Goal: Communication & Community: Answer question/provide support

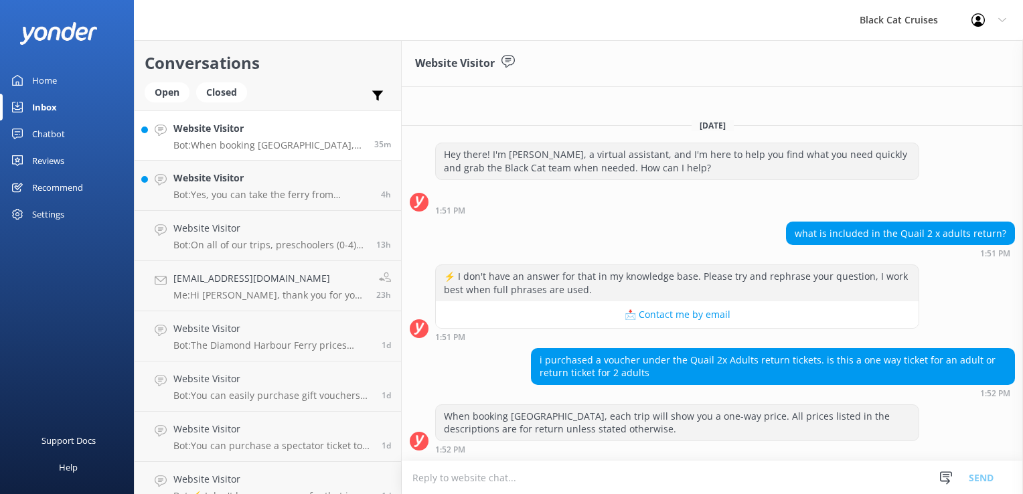
click at [56, 163] on div "Reviews" at bounding box center [48, 160] width 32 height 27
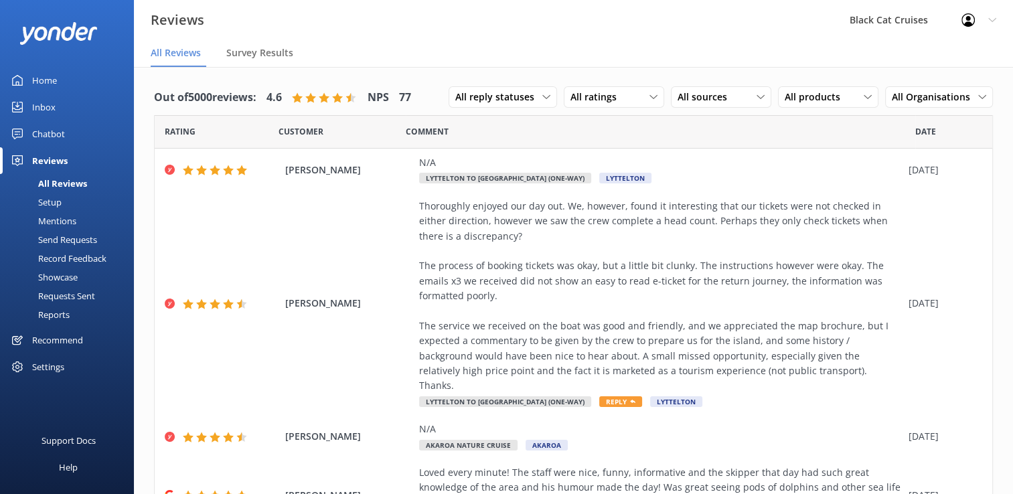
click at [72, 184] on div "All Reviews" at bounding box center [47, 183] width 79 height 19
click at [864, 96] on icon at bounding box center [868, 97] width 8 height 8
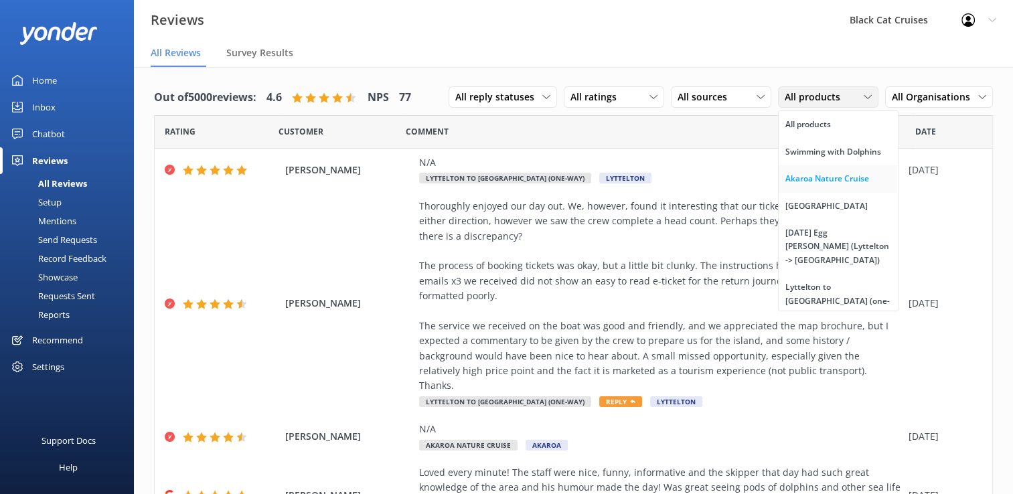
click at [804, 178] on div "Akaroa Nature Cruise" at bounding box center [828, 178] width 84 height 13
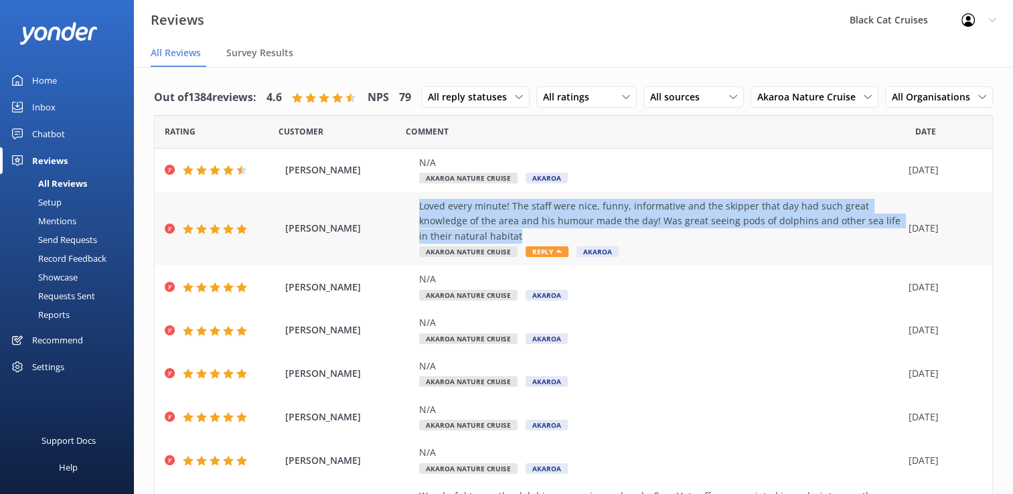
drag, startPoint x: 418, startPoint y: 235, endPoint x: 526, endPoint y: 274, distance: 115.2
click at [526, 266] on div "Natalya Tetlow Loved every minute! The staff were nice, funny, informative and …" at bounding box center [574, 229] width 838 height 74
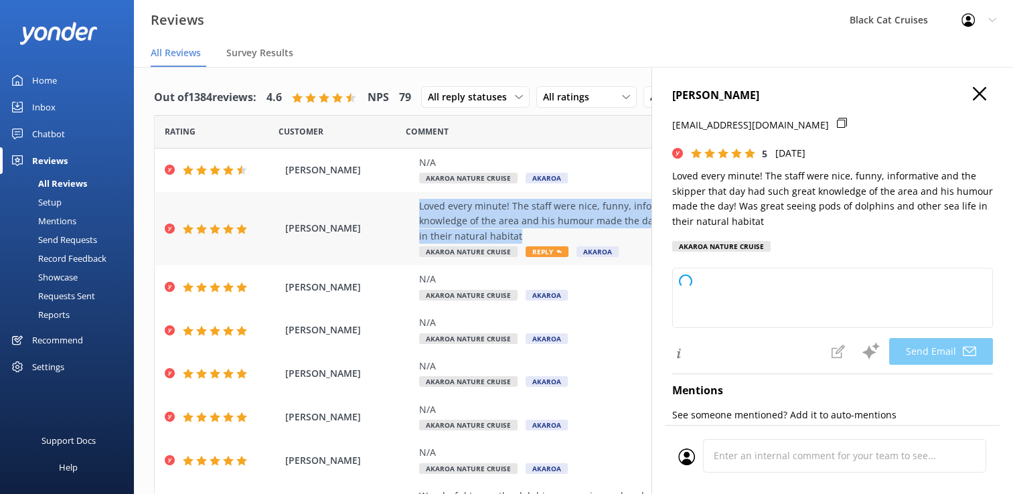
drag, startPoint x: 526, startPoint y: 274, endPoint x: 494, endPoint y: 256, distance: 37.1
type textarea "Thank you so much for your wonderful review, Natalya! We're thrilled to hear yo…"
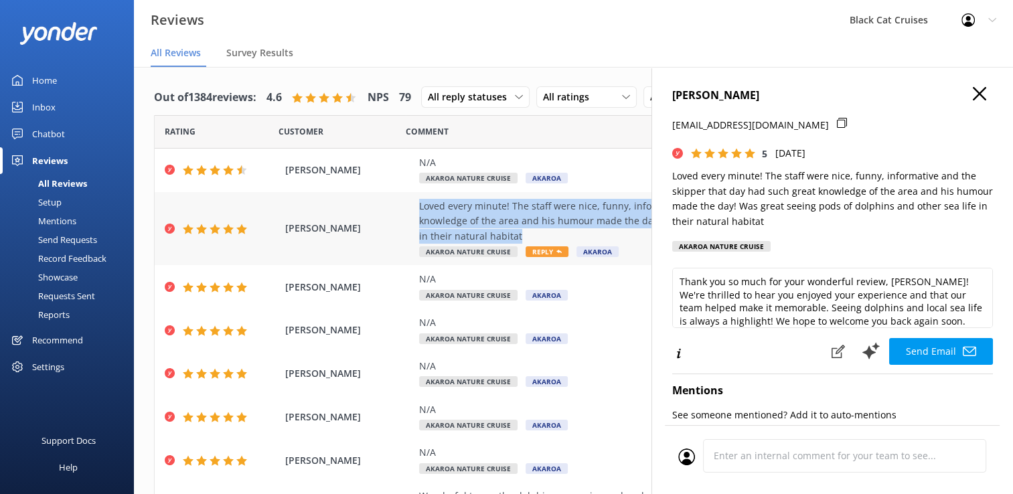
copy div "Loved every minute! The staff were nice, funny, informative and the skipper tha…"
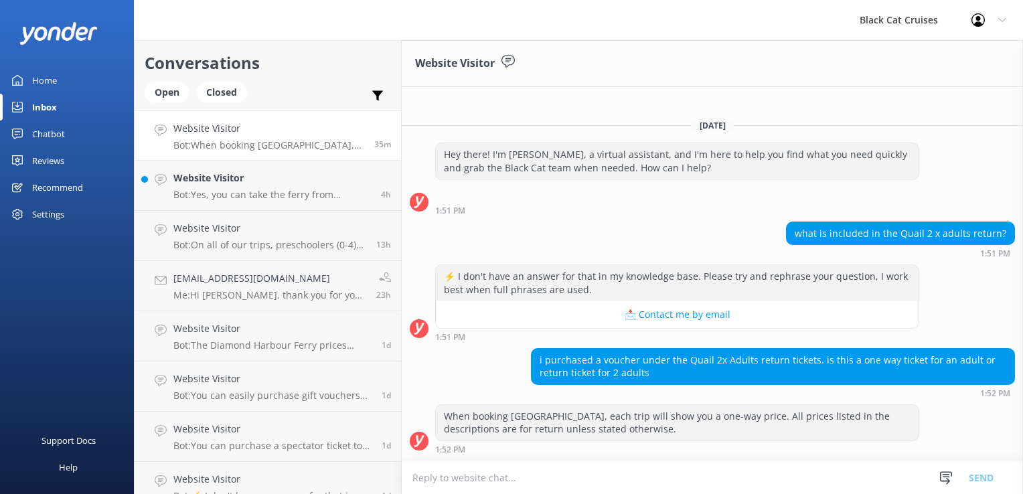
click at [54, 161] on div "Reviews" at bounding box center [48, 160] width 32 height 27
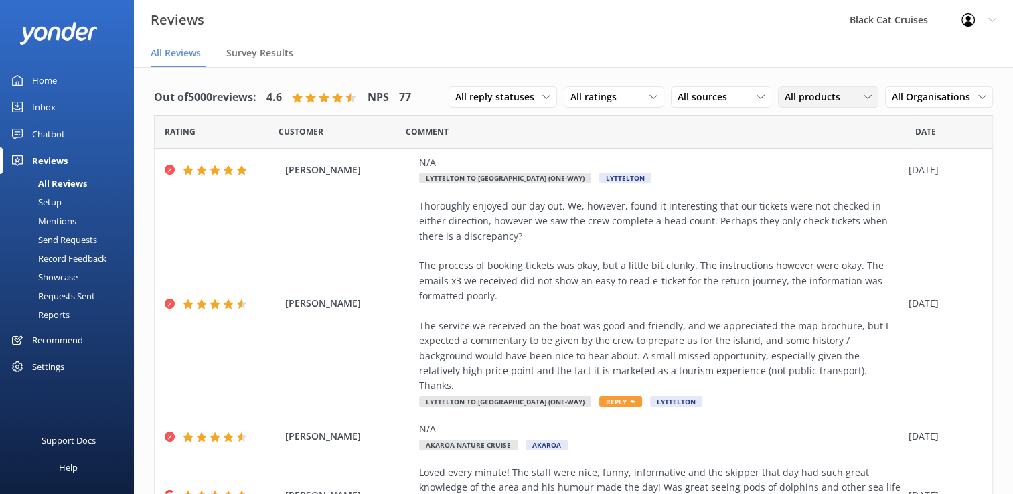
click at [864, 95] on icon at bounding box center [868, 97] width 8 height 8
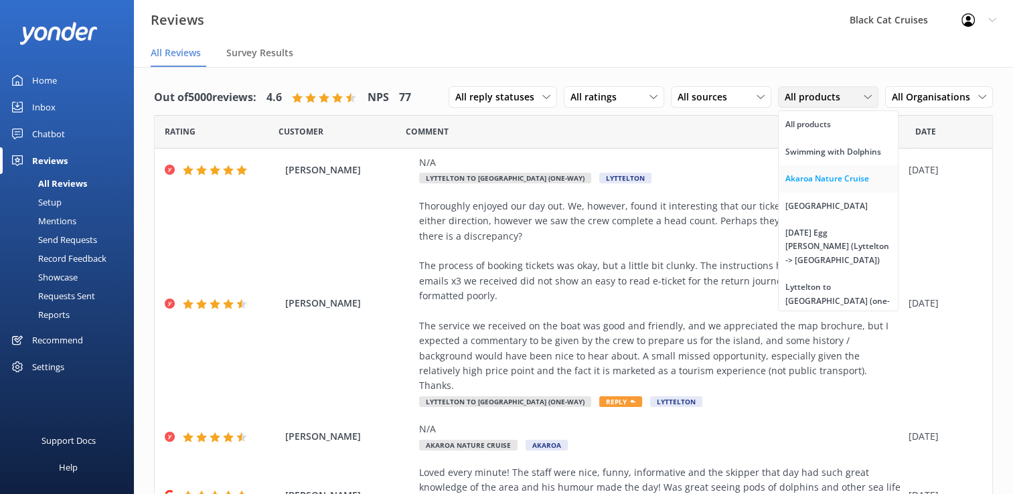
click at [813, 178] on div "Akaroa Nature Cruise" at bounding box center [828, 178] width 84 height 13
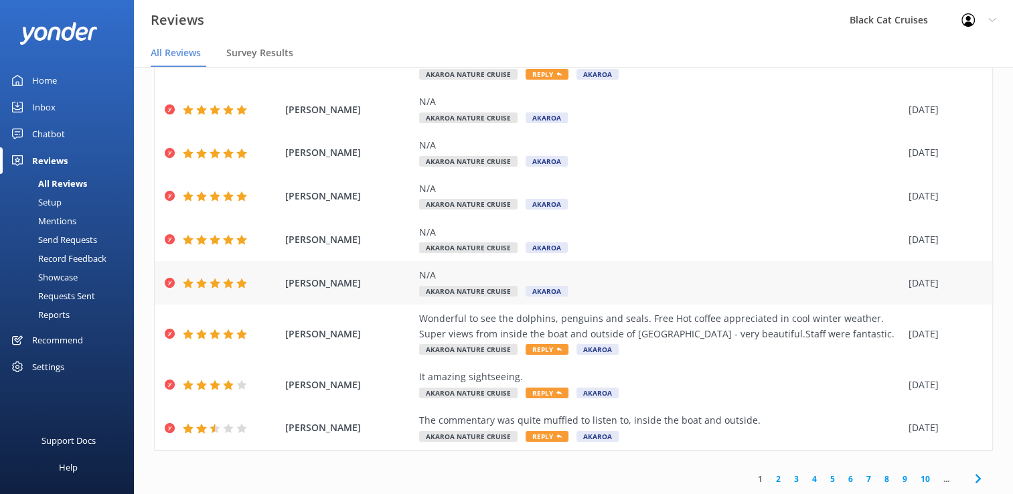
scroll to position [212, 0]
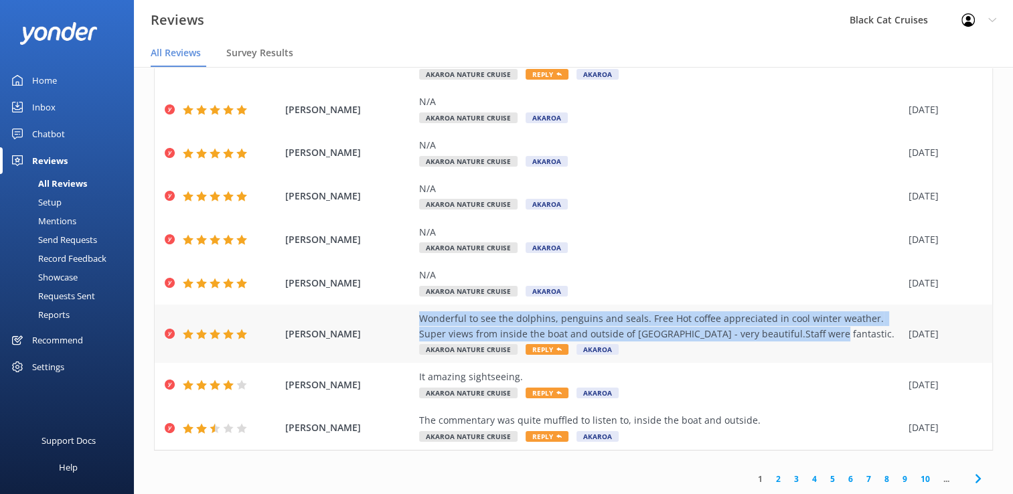
drag, startPoint x: 421, startPoint y: 314, endPoint x: 822, endPoint y: 336, distance: 401.7
click at [822, 336] on div "Wonderful to see the dolphins, penguins and seals. Free Hot coffee appreciated …" at bounding box center [660, 326] width 483 height 30
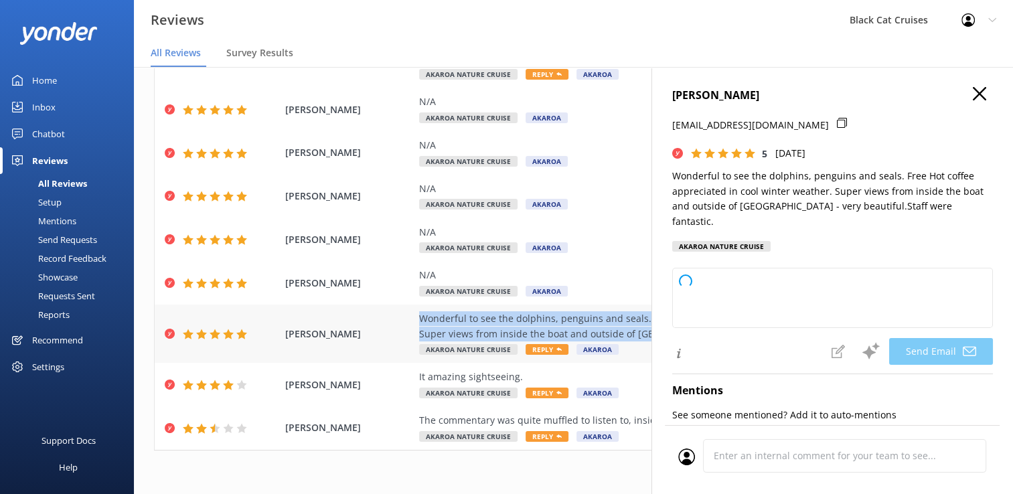
type textarea "Thank you so much for your wonderful review, [PERSON_NAME]! We're delighted you…"
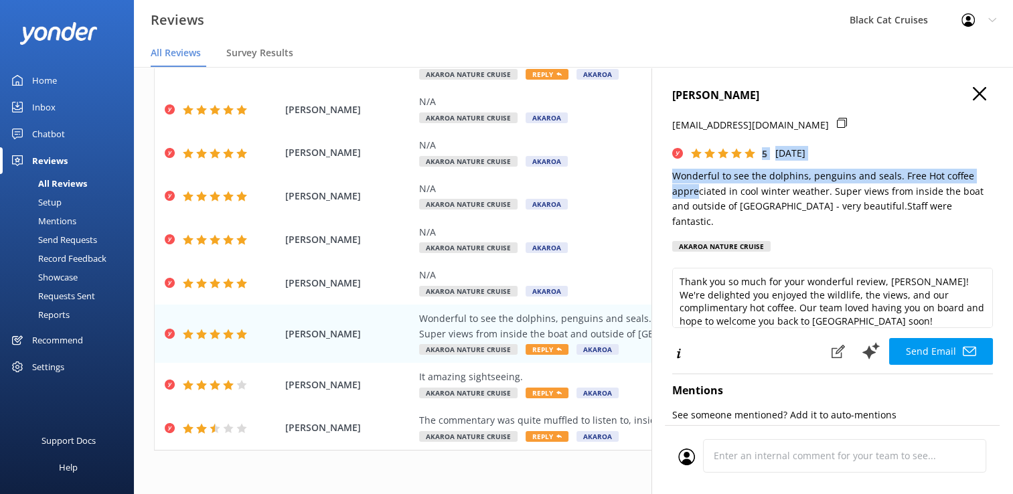
drag, startPoint x: 691, startPoint y: 149, endPoint x: 699, endPoint y: 199, distance: 50.2
click at [699, 199] on div "[PERSON_NAME] [EMAIL_ADDRESS][DOMAIN_NAME] 5 [DATE] Wonderful to see the dolphi…" at bounding box center [832, 173] width 321 height 173
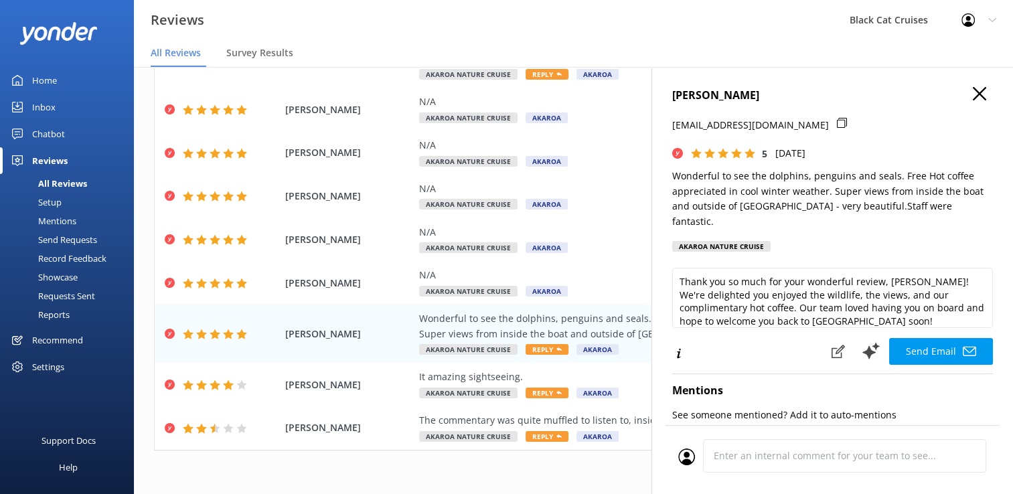
drag, startPoint x: 699, startPoint y: 199, endPoint x: 666, endPoint y: 149, distance: 59.8
click at [666, 149] on div "[PERSON_NAME] [EMAIL_ADDRESS][DOMAIN_NAME] 5 [DATE] Wonderful to see the dolphi…" at bounding box center [833, 314] width 362 height 494
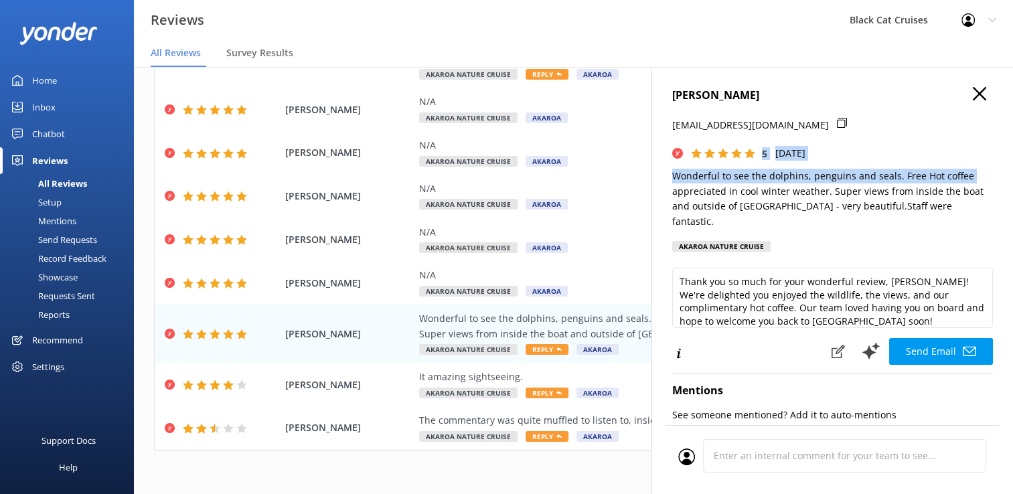
drag, startPoint x: 667, startPoint y: 146, endPoint x: 671, endPoint y: 192, distance: 45.7
click at [671, 192] on div "[PERSON_NAME] [EMAIL_ADDRESS][DOMAIN_NAME] 5 [DATE] Wonderful to see the dolphi…" at bounding box center [833, 314] width 362 height 494
drag, startPoint x: 671, startPoint y: 192, endPoint x: 664, endPoint y: 190, distance: 6.8
click at [664, 190] on div "[PERSON_NAME] [EMAIL_ADDRESS][DOMAIN_NAME] 5 [DATE] Wonderful to see the dolphi…" at bounding box center [833, 314] width 362 height 494
click at [674, 178] on p "Wonderful to see the dolphins, penguins and seals. Free Hot coffee appreciated …" at bounding box center [832, 199] width 321 height 60
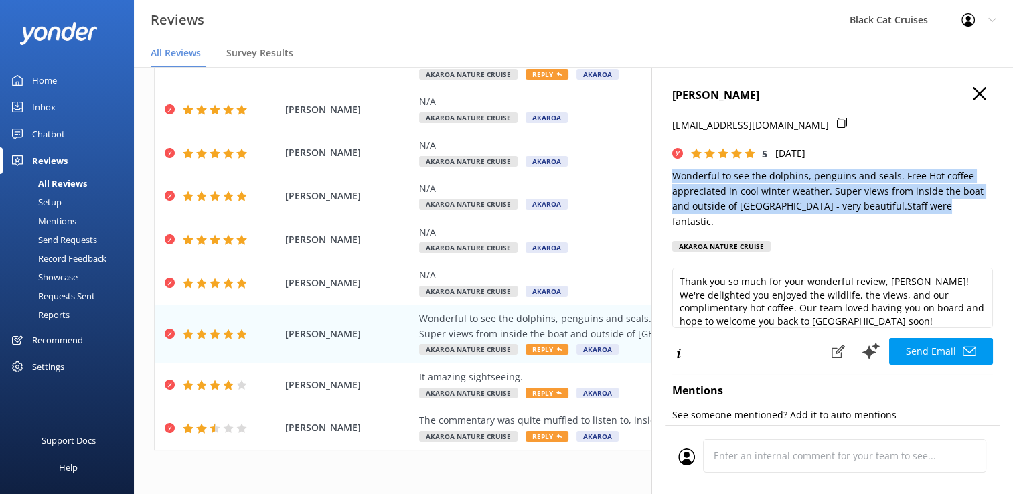
drag, startPoint x: 672, startPoint y: 173, endPoint x: 944, endPoint y: 208, distance: 274.1
click at [944, 208] on p "Wonderful to see the dolphins, penguins and seals. Free Hot coffee appreciated …" at bounding box center [832, 199] width 321 height 60
copy p "Wonderful to see the dolphins, penguins and seals. Free Hot coffee appreciated …"
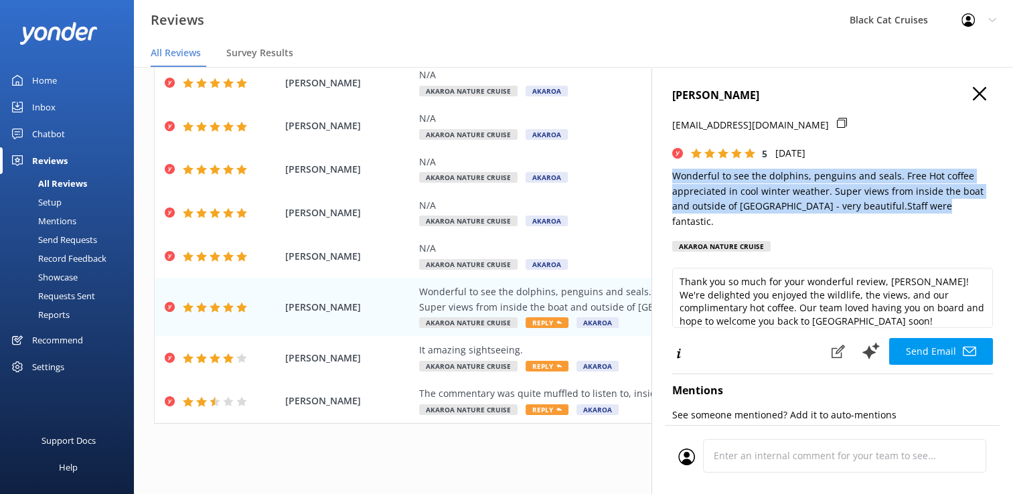
click at [973, 88] on use at bounding box center [979, 93] width 13 height 13
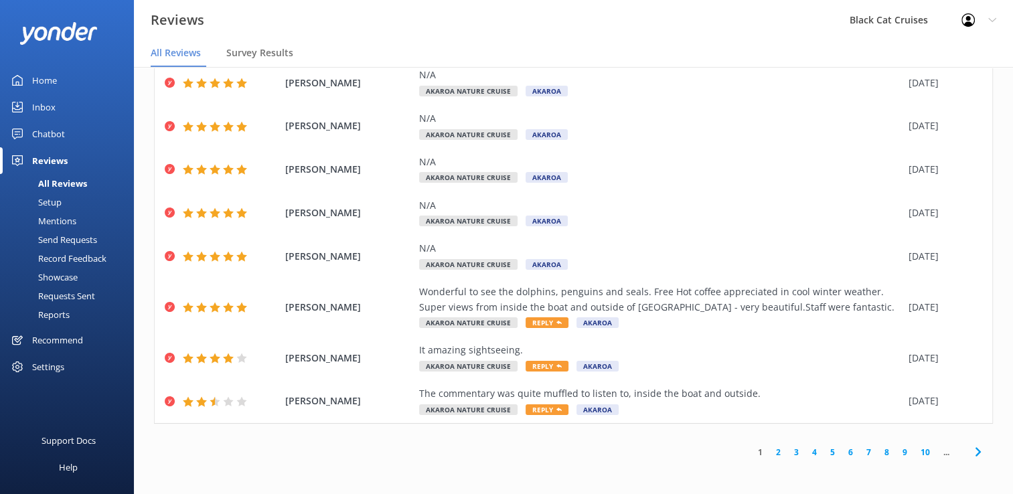
click at [771, 453] on link "2" at bounding box center [778, 452] width 18 height 13
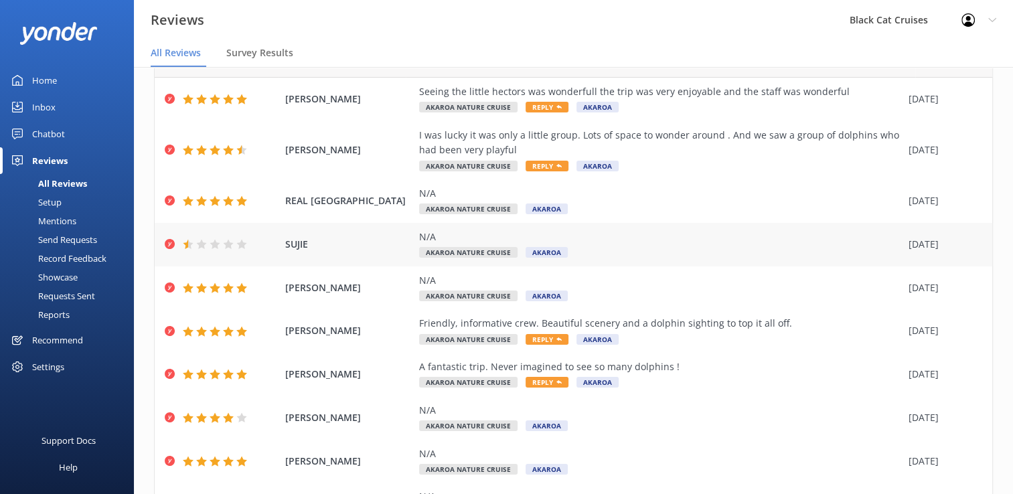
scroll to position [67, 0]
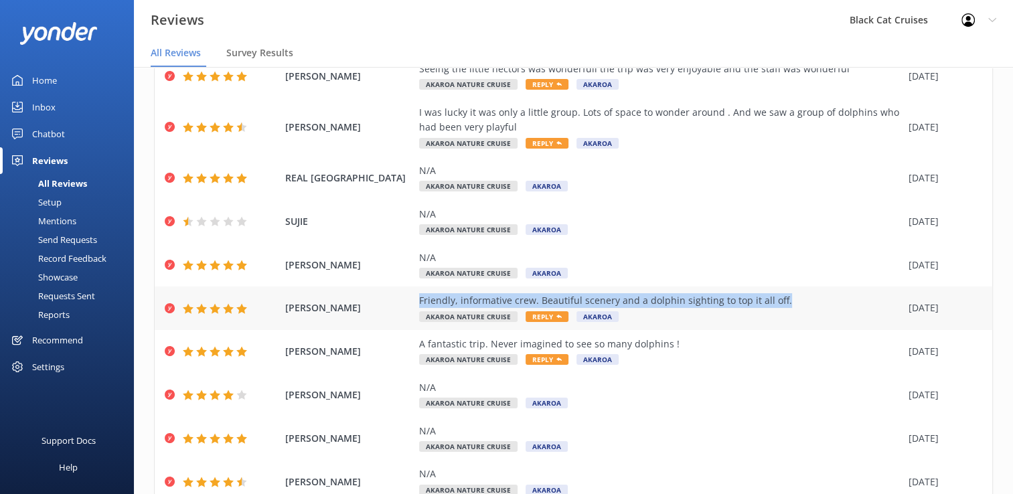
drag, startPoint x: 417, startPoint y: 336, endPoint x: 782, endPoint y: 333, distance: 364.3
click at [782, 330] on div "[PERSON_NAME] Friendly, informative crew. Beautiful scenery and a dolphin sight…" at bounding box center [574, 309] width 838 height 44
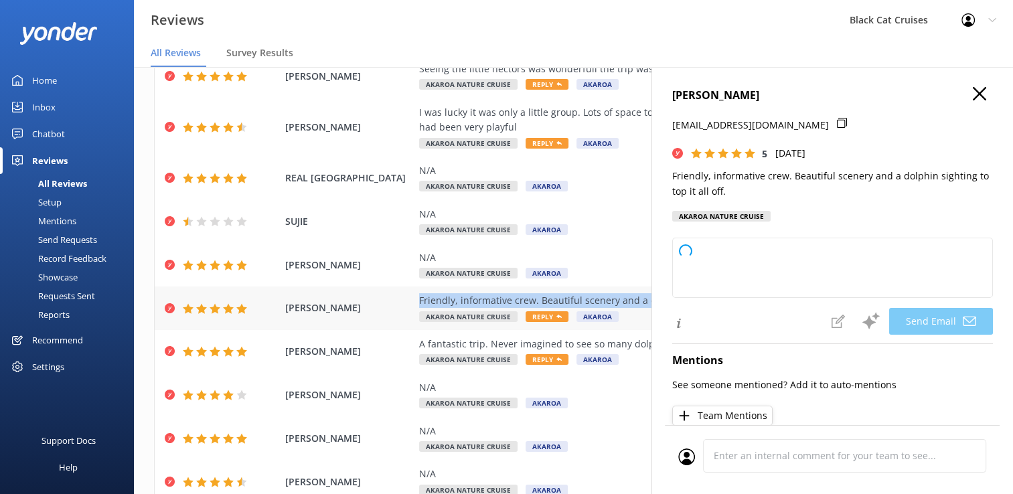
type textarea "Thank you so much, [PERSON_NAME]! We're thrilled you enjoyed the scenery and go…"
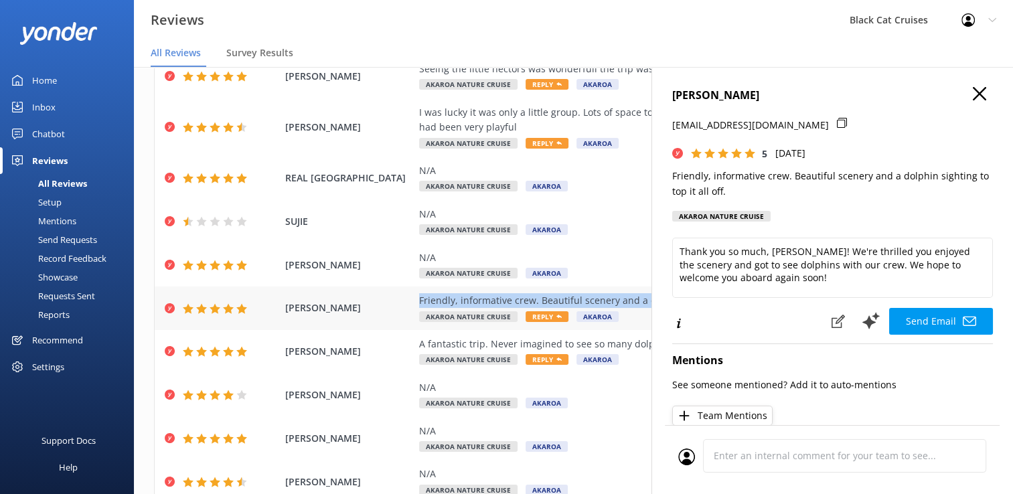
copy div "Friendly, informative crew. Beautiful scenery and a dolphin sighting to top it …"
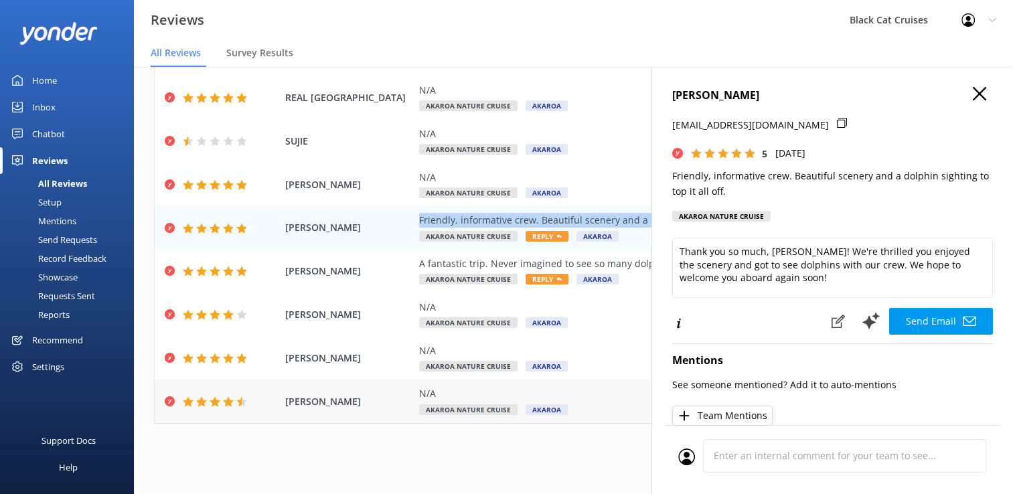
scroll to position [182, 0]
click at [973, 93] on icon at bounding box center [979, 93] width 13 height 13
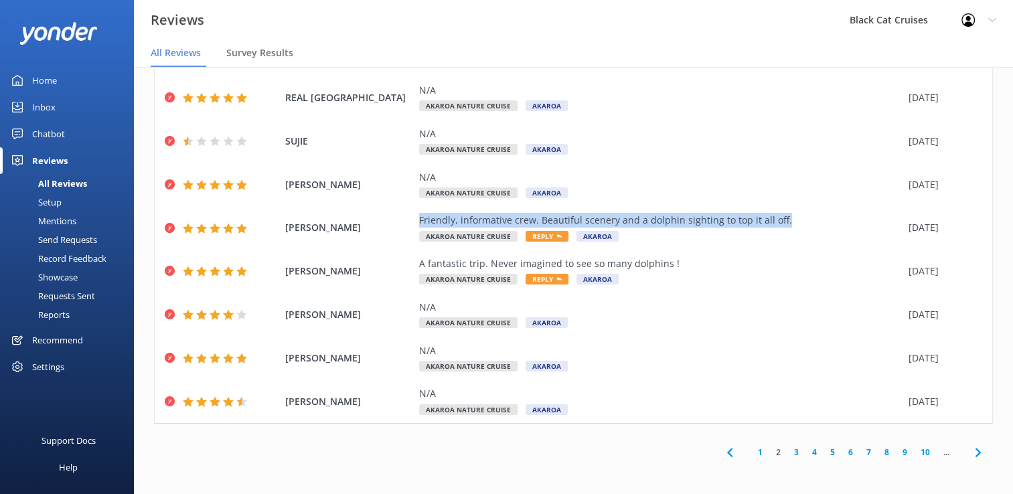
click at [788, 451] on link "3" at bounding box center [797, 452] width 18 height 13
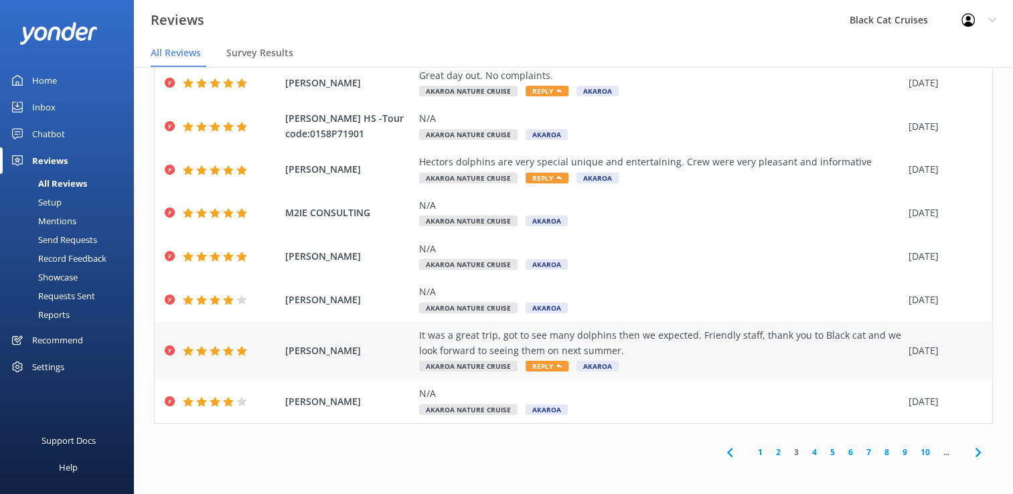
scroll to position [182, 0]
click at [806, 454] on link "4" at bounding box center [815, 452] width 18 height 13
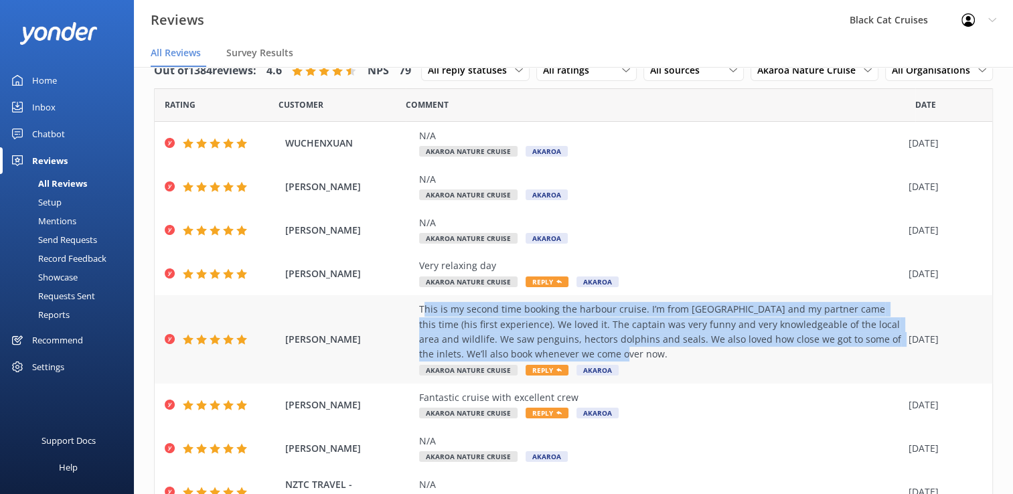
drag, startPoint x: 423, startPoint y: 342, endPoint x: 627, endPoint y: 396, distance: 211.5
click at [627, 377] on div "This is my second time booking the harbour cruise. I’m from [GEOGRAPHIC_DATA] a…" at bounding box center [660, 339] width 483 height 75
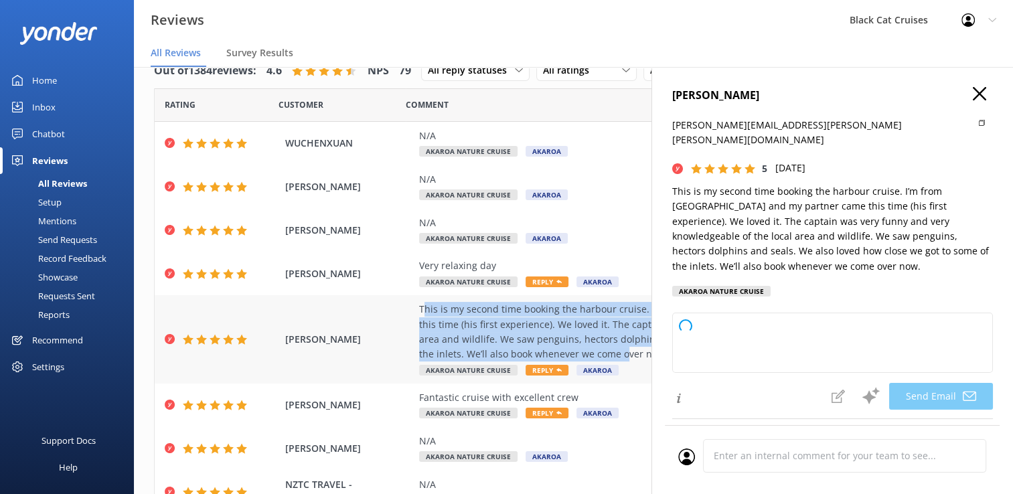
type textarea "Hi [PERSON_NAME], Thank you so much for your wonderful review and for choosing …"
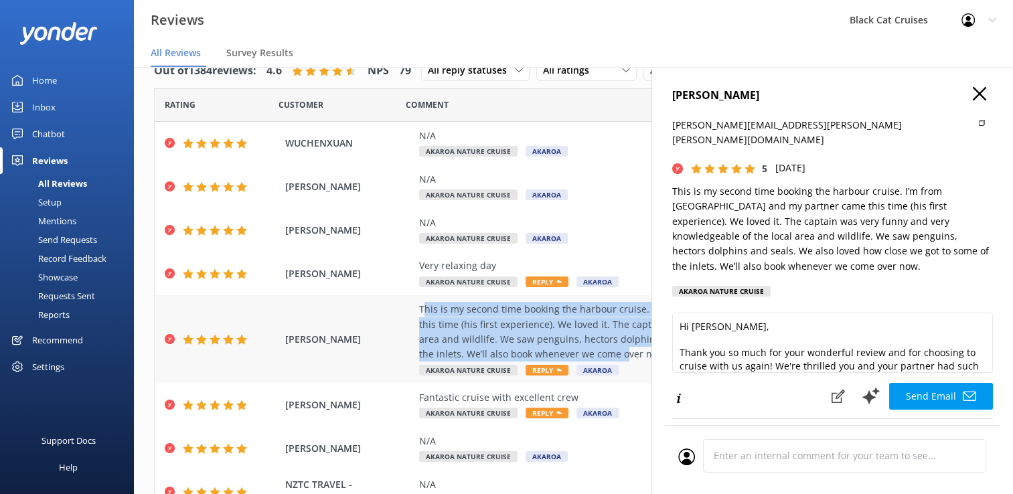
copy div "his is my second time booking the harbour cruise. I’m from [GEOGRAPHIC_DATA] an…"
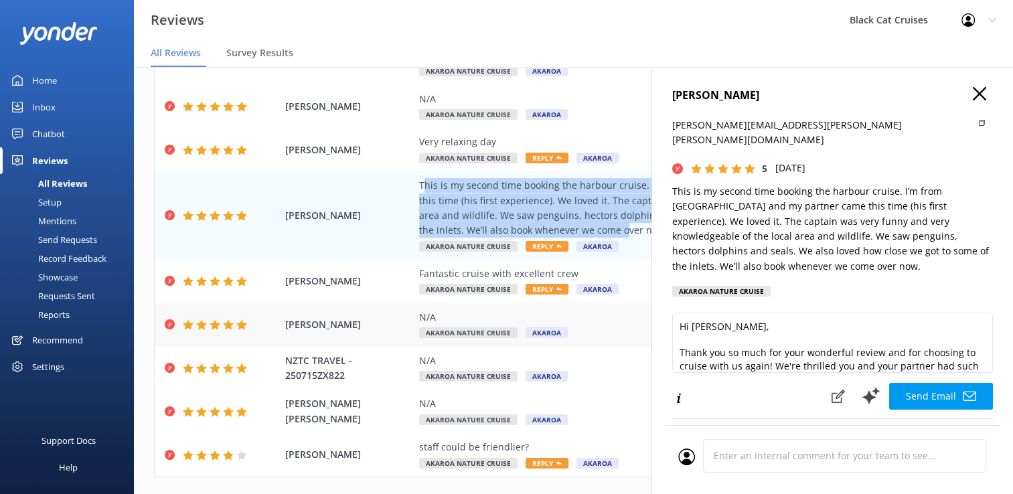
scroll to position [212, 0]
